Goal: Transaction & Acquisition: Purchase product/service

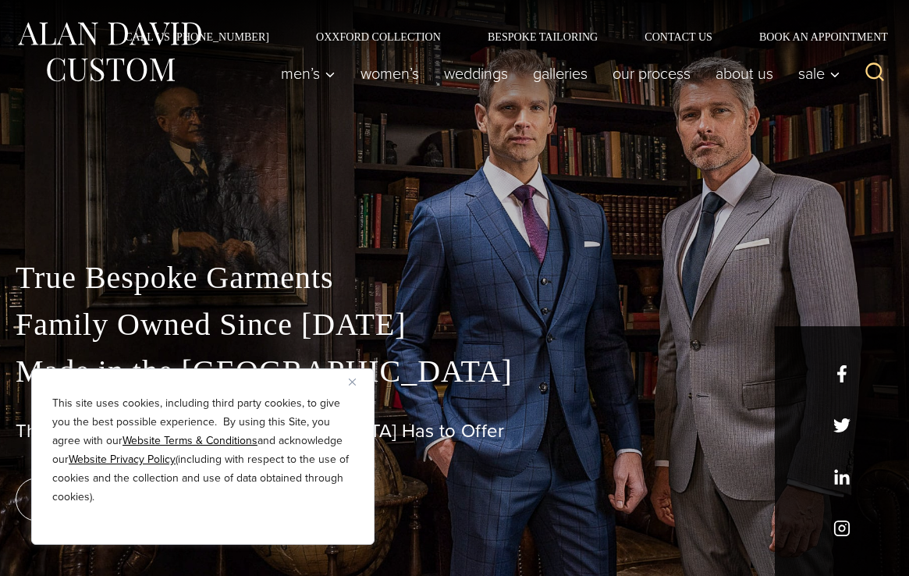
click at [353, 382] on img "Close" at bounding box center [352, 381] width 7 height 7
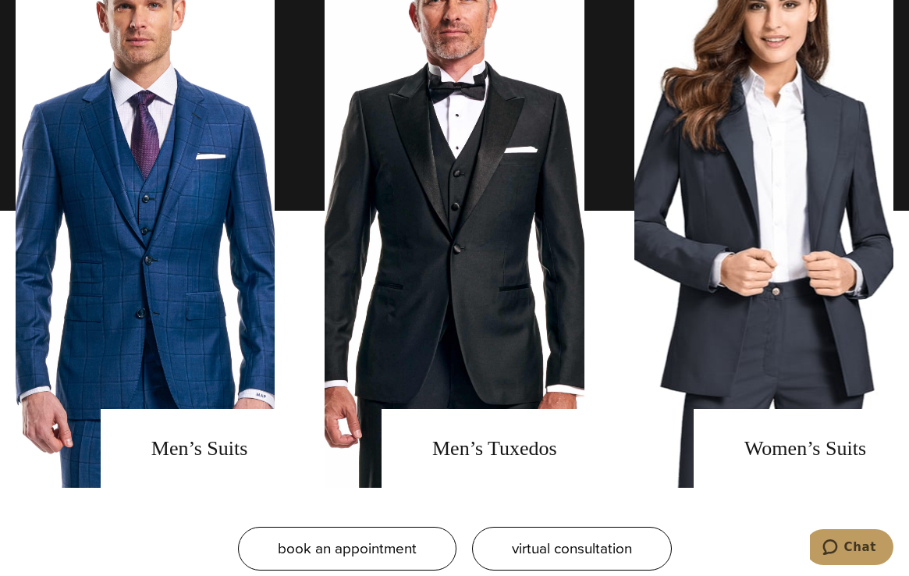
scroll to position [1248, 0]
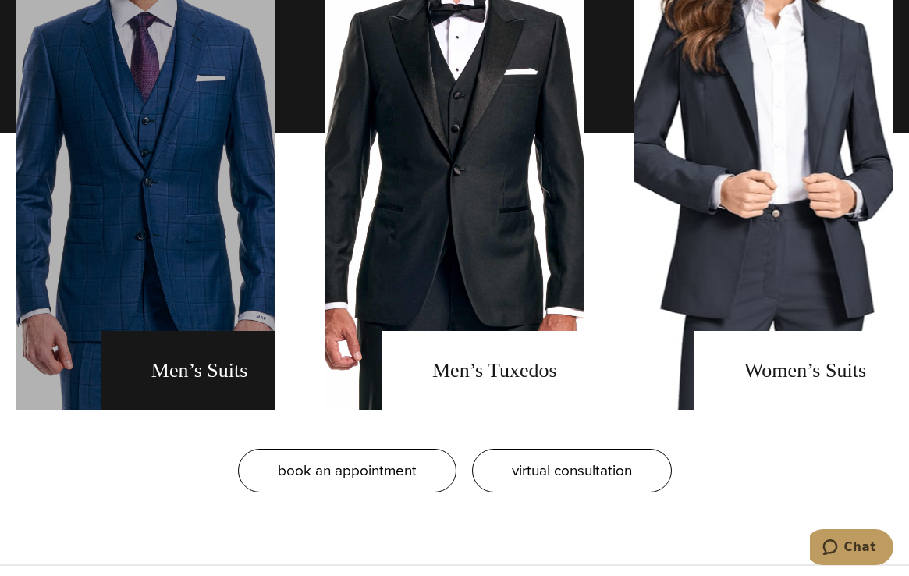
click at [200, 369] on link "men's suits" at bounding box center [145, 133] width 259 height 554
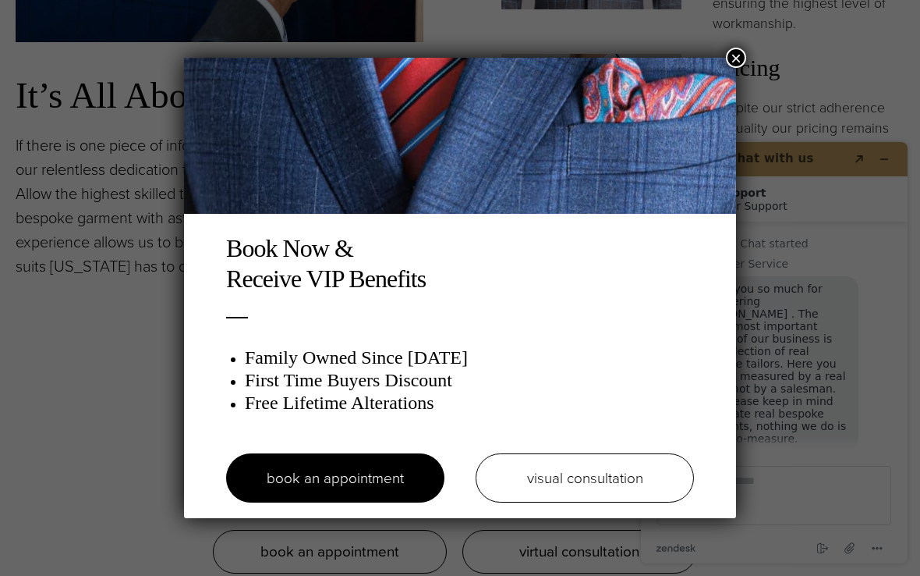
click at [731, 62] on button "×" at bounding box center [736, 58] width 20 height 20
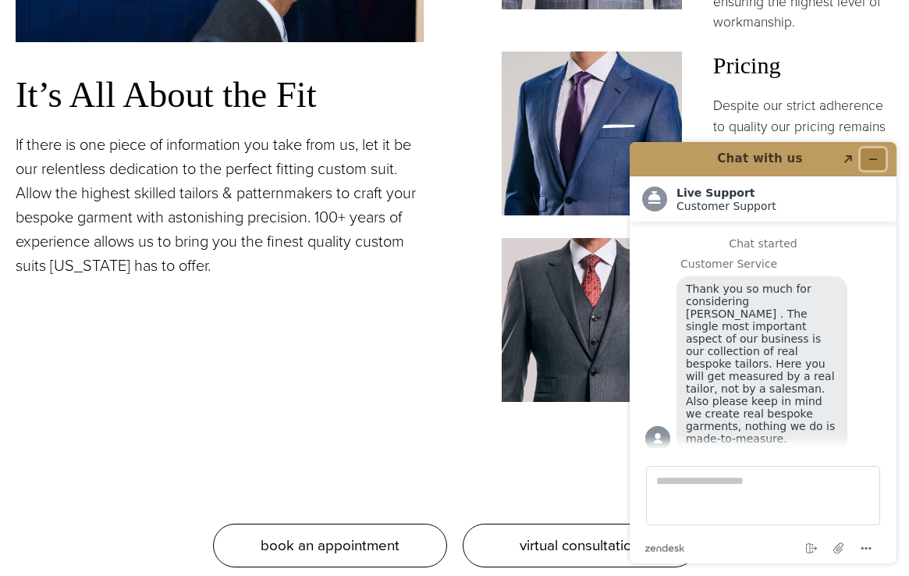
click at [877, 155] on icon "Minimize widget" at bounding box center [872, 159] width 11 height 11
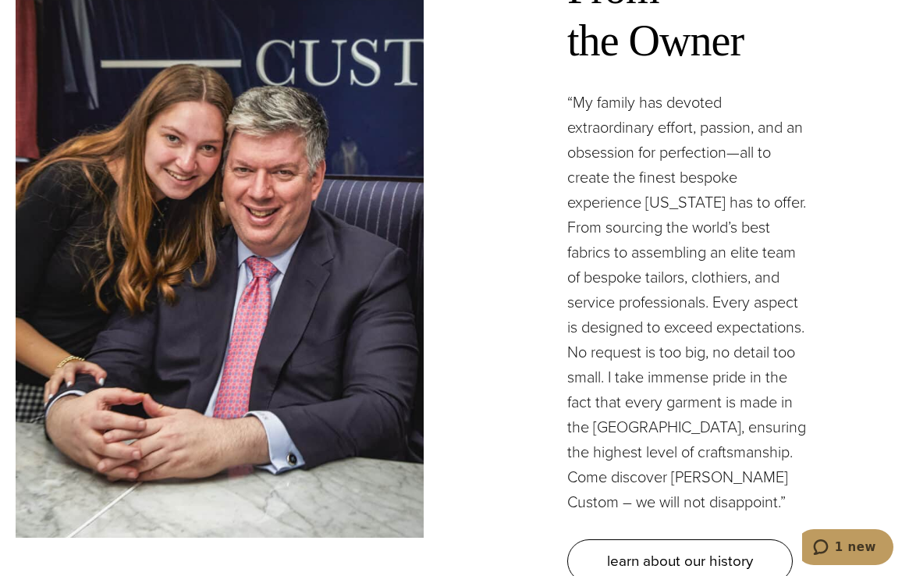
scroll to position [4836, 0]
